Goal: Task Accomplishment & Management: Manage account settings

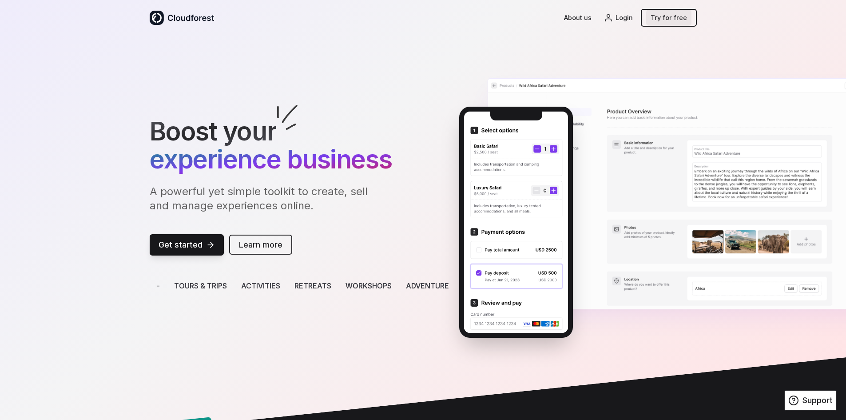
click at [673, 18] on link "Try for free" at bounding box center [668, 18] width 45 height 16
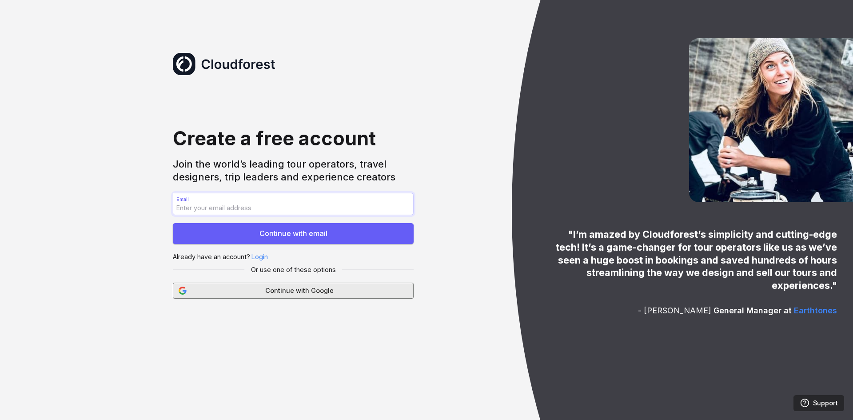
click at [303, 294] on span "Continue with Google" at bounding box center [299, 291] width 217 height 10
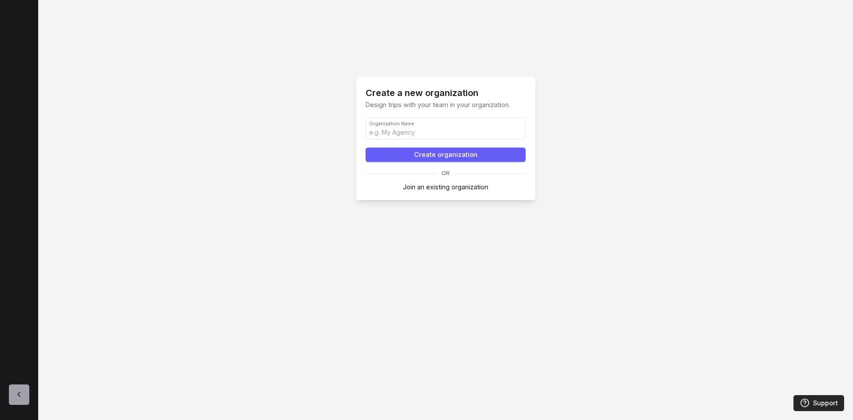
click at [419, 137] on input "Organization Name Organization Name" at bounding box center [445, 128] width 159 height 21
type input "test"
click at [441, 156] on button "Create organization" at bounding box center [446, 155] width 160 height 14
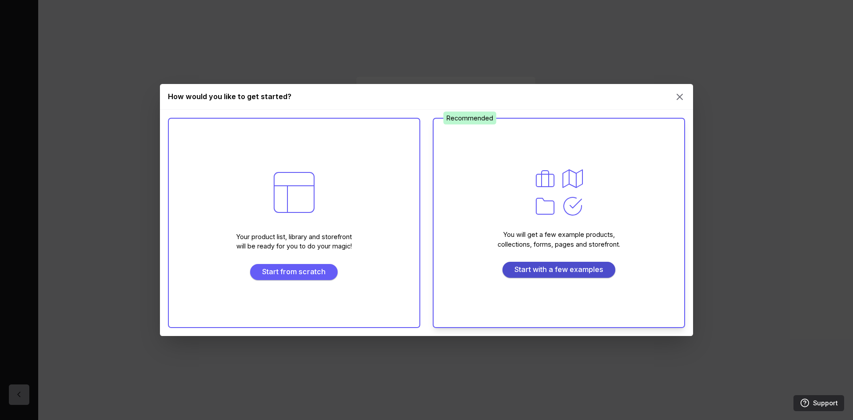
click at [551, 271] on span "Start with a few examples" at bounding box center [559, 269] width 102 height 11
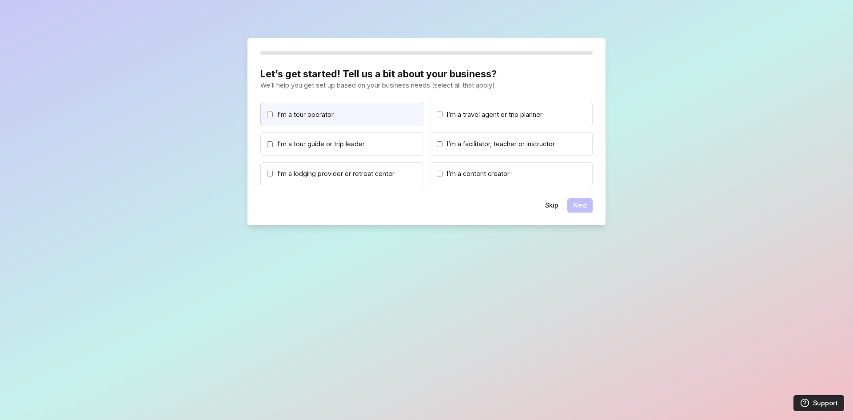
click at [331, 114] on span "I’m a tour operator" at bounding box center [306, 115] width 56 height 10
click at [273, 114] on input "I’m a tour operator" at bounding box center [270, 115] width 6 height 6
checkbox input "true"
click at [582, 207] on button "Next" at bounding box center [579, 205] width 25 height 14
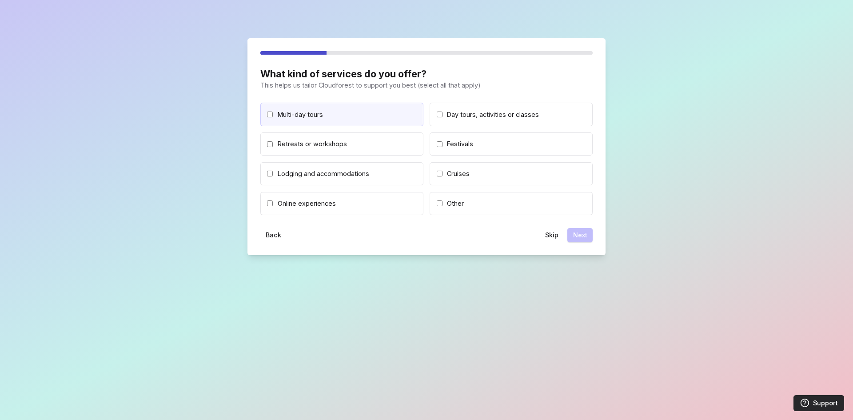
click at [367, 116] on label "Multi-day tours" at bounding box center [341, 114] width 163 height 23
click at [273, 116] on input "Multi-day tours" at bounding box center [270, 115] width 6 height 6
checkbox input "true"
click at [584, 237] on button "Next" at bounding box center [579, 235] width 25 height 14
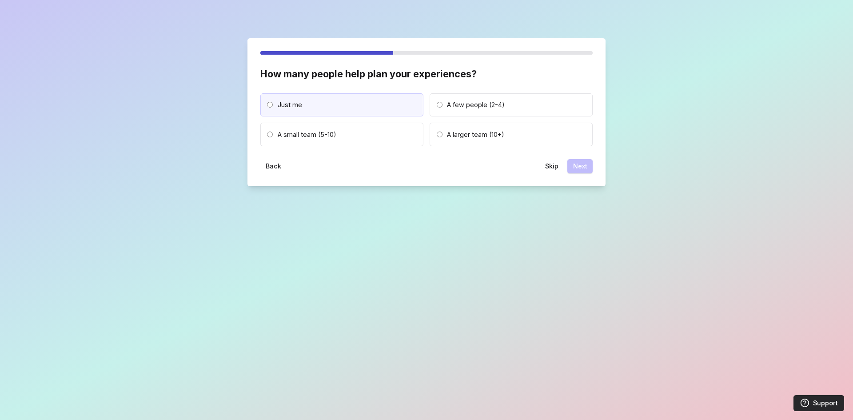
click at [351, 111] on label "Just me" at bounding box center [341, 104] width 163 height 23
click at [273, 108] on input "Just me" at bounding box center [270, 105] width 6 height 6
radio input "true"
click at [579, 166] on button "Next" at bounding box center [579, 166] width 25 height 14
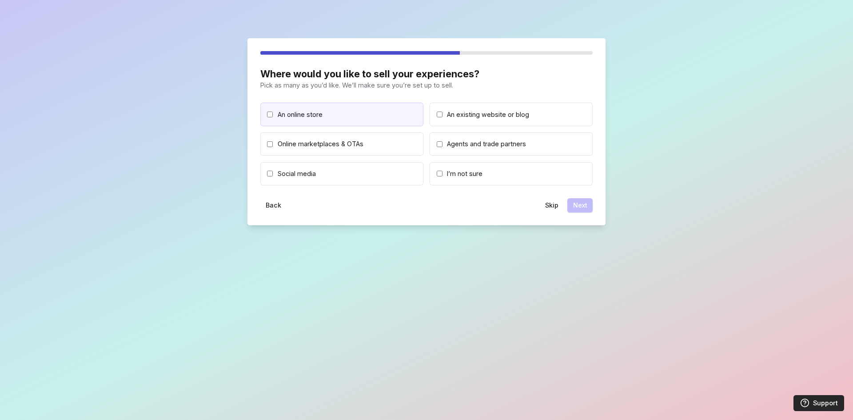
click at [378, 117] on label "An online store" at bounding box center [341, 114] width 163 height 23
click at [273, 117] on input "An online store" at bounding box center [270, 115] width 6 height 6
checkbox input "true"
click at [582, 205] on button "Next" at bounding box center [579, 205] width 25 height 14
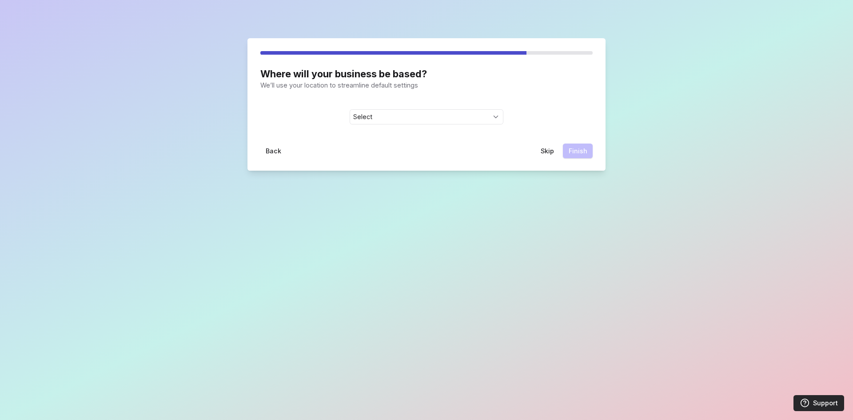
click at [427, 120] on link "Select" at bounding box center [426, 117] width 153 height 14
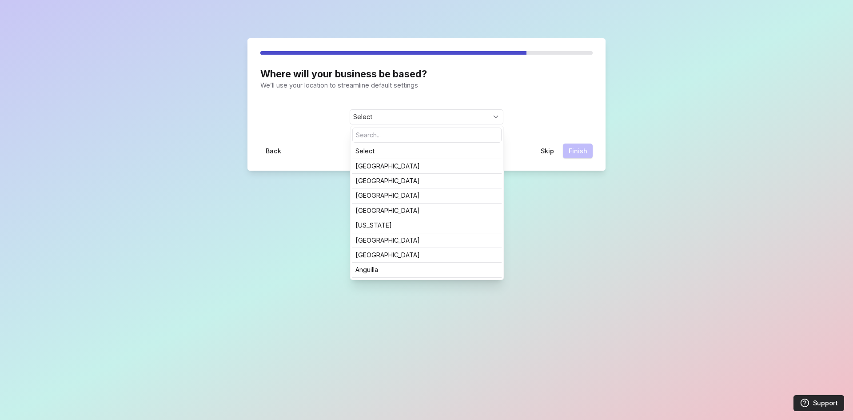
click at [421, 134] on input at bounding box center [427, 135] width 148 height 14
type input "d"
type input "fr"
click at [424, 180] on link "France" at bounding box center [426, 181] width 143 height 6
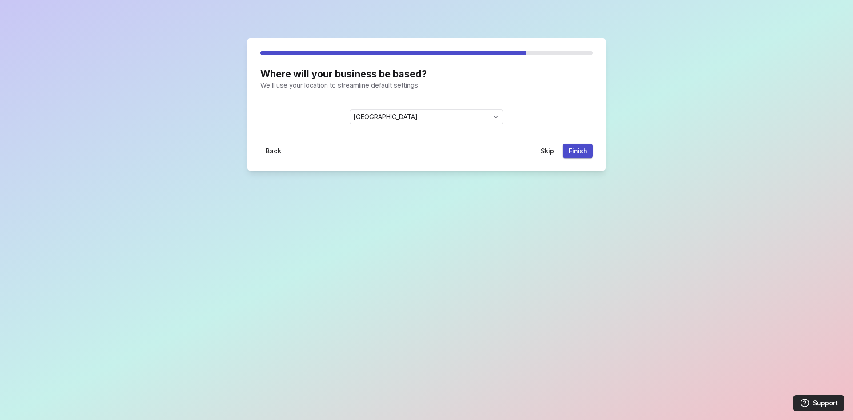
click at [579, 147] on button "Finish" at bounding box center [578, 151] width 30 height 14
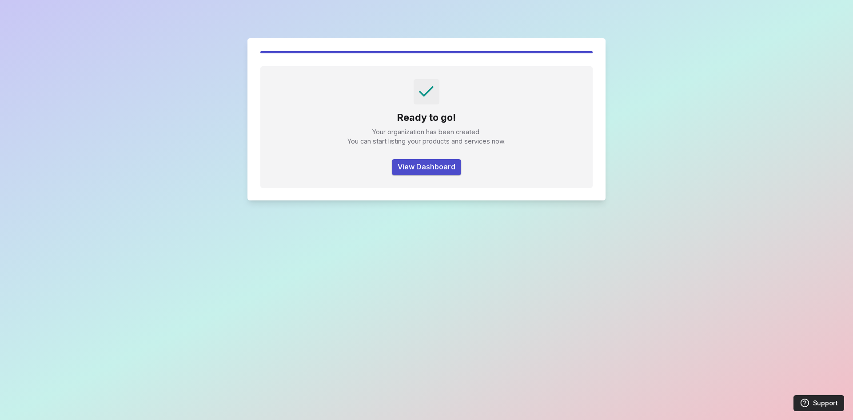
click at [433, 168] on button "View Dashboard" at bounding box center [426, 167] width 69 height 16
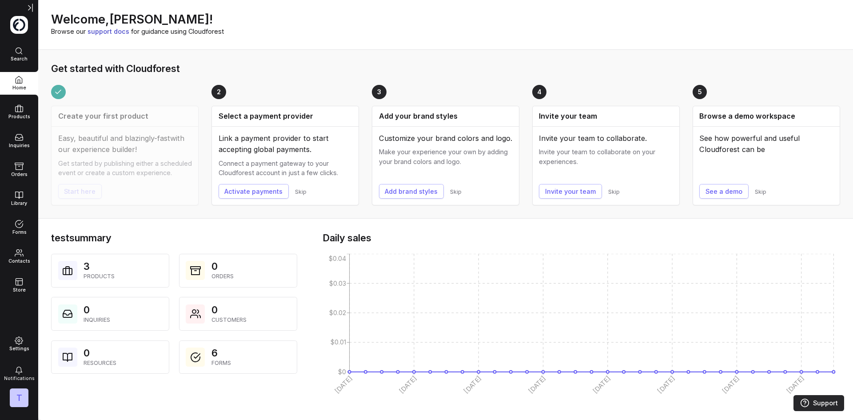
scroll to position [10, 0]
click at [19, 286] on div "Store" at bounding box center [19, 285] width 38 height 16
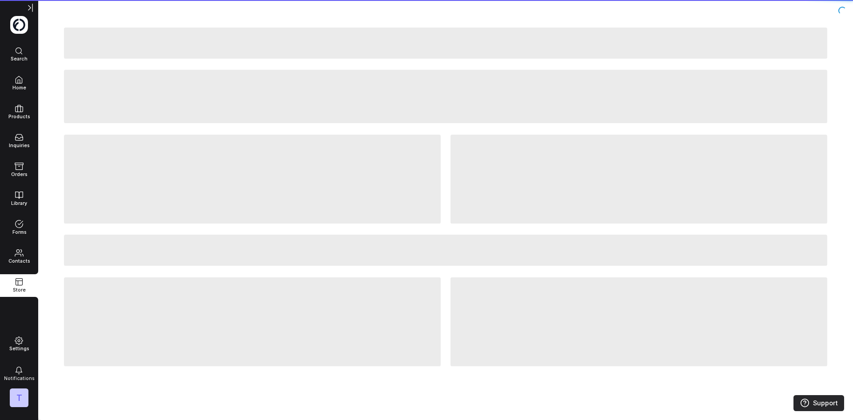
scroll to position [0, 0]
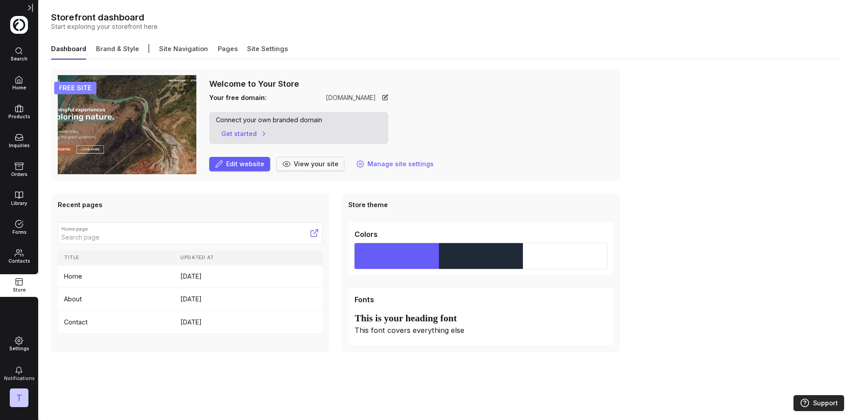
click at [318, 164] on span "View your site" at bounding box center [316, 164] width 45 height 10
click at [131, 50] on link "Brand & Style" at bounding box center [117, 51] width 43 height 15
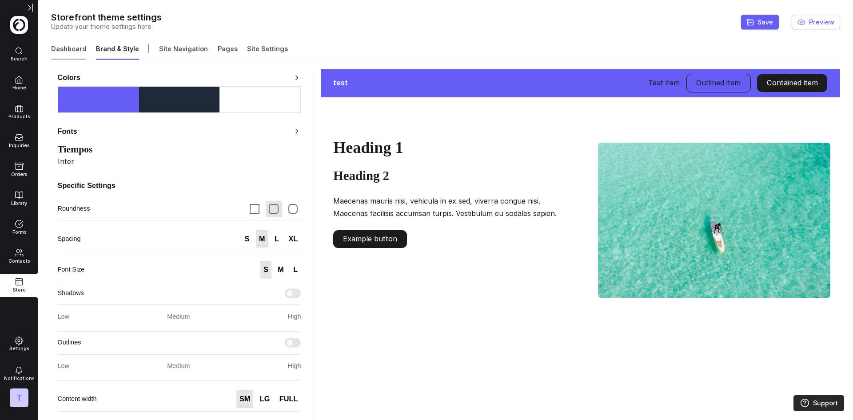
click at [80, 52] on link "Dashboard" at bounding box center [68, 51] width 35 height 15
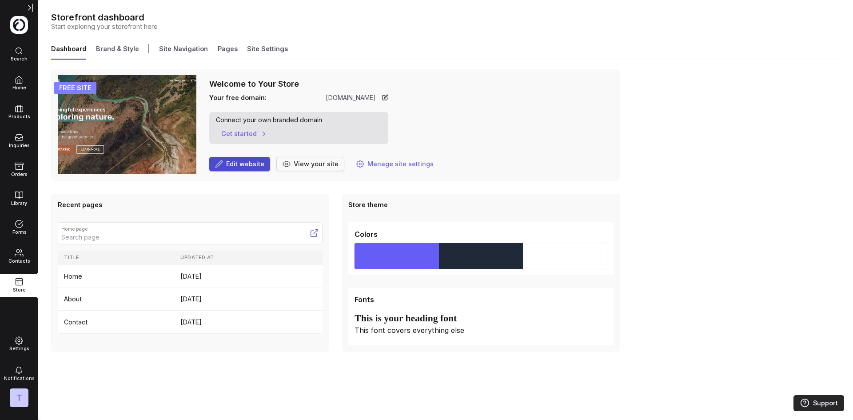
click at [258, 166] on span "Edit website" at bounding box center [245, 164] width 38 height 10
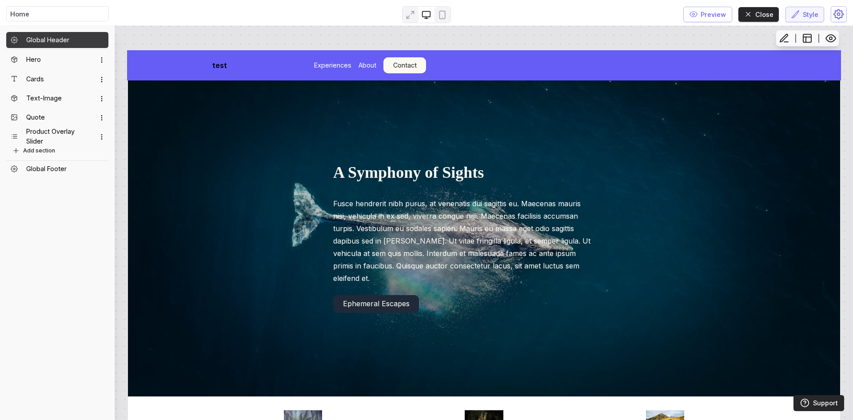
click at [801, 13] on div "Style" at bounding box center [804, 15] width 27 height 10
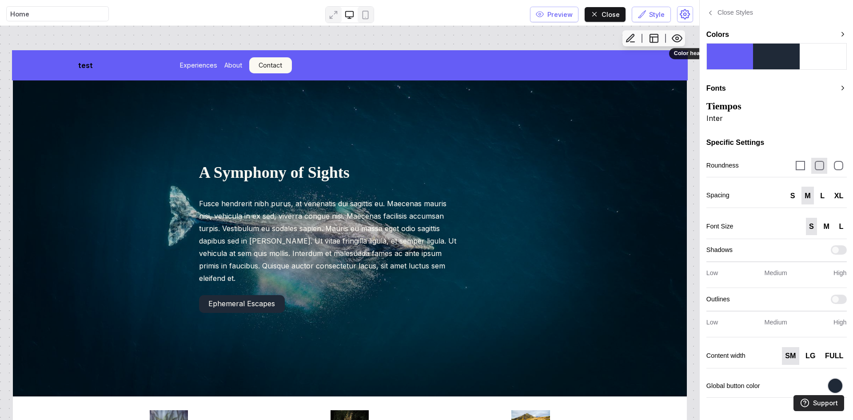
click at [606, 16] on span "Close" at bounding box center [611, 15] width 18 height 10
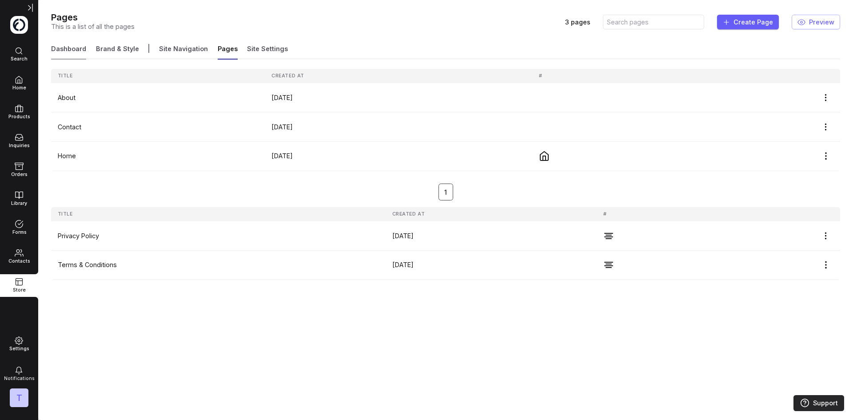
click at [75, 50] on link "Dashboard" at bounding box center [68, 51] width 35 height 15
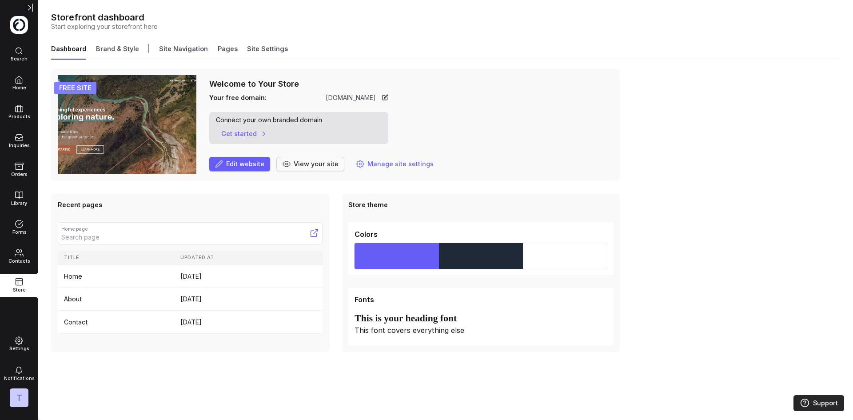
click at [80, 95] on img at bounding box center [127, 124] width 139 height 99
click at [81, 83] on div "FREE SITE" at bounding box center [75, 88] width 42 height 13
click at [392, 164] on span "Manage site settings" at bounding box center [400, 164] width 66 height 10
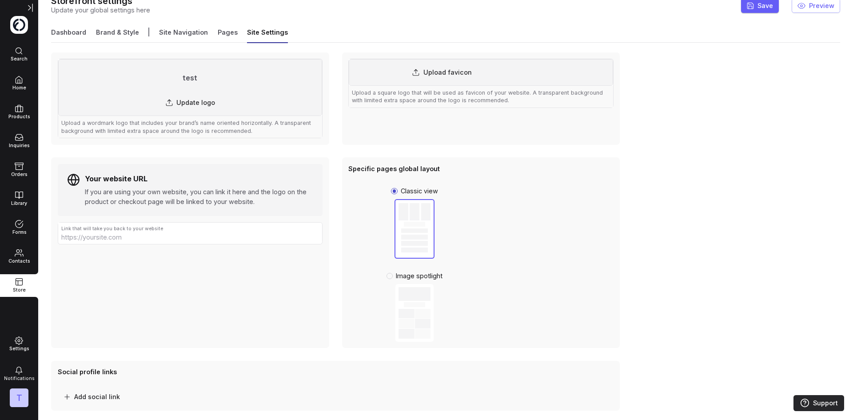
scroll to position [20, 0]
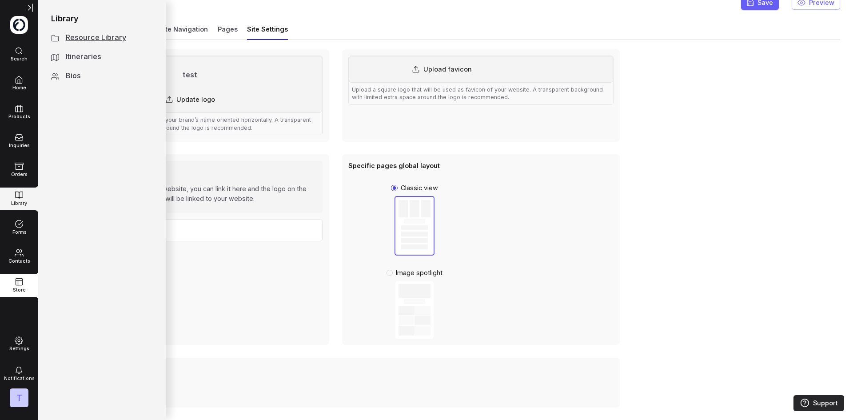
click at [20, 204] on span "Library" at bounding box center [19, 203] width 38 height 6
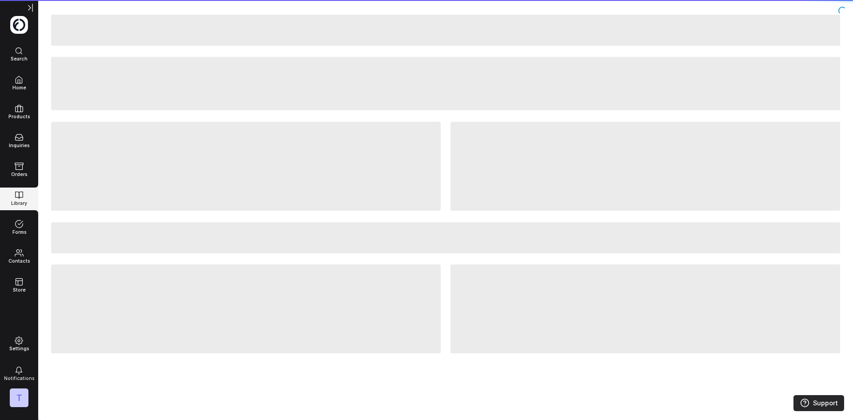
scroll to position [0, 0]
